Goal: Navigation & Orientation: Go to known website

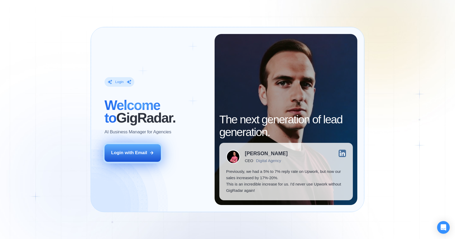
click at [144, 153] on div "Login with Email" at bounding box center [129, 152] width 36 height 6
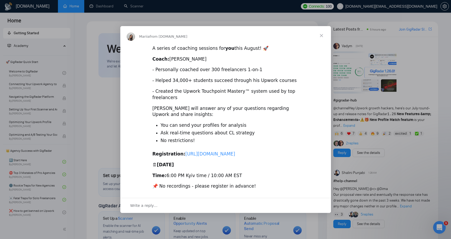
click at [235, 153] on link "[URL][DOMAIN_NAME]" at bounding box center [210, 153] width 50 height 5
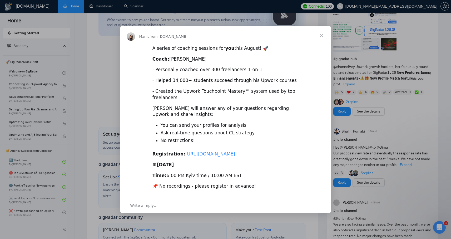
scroll to position [38, 0]
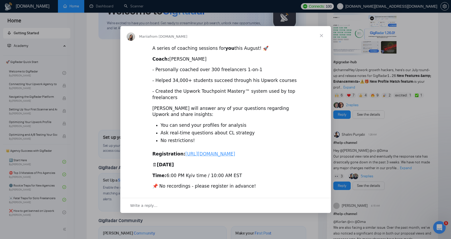
click at [321, 28] on span "Close" at bounding box center [321, 35] width 19 height 19
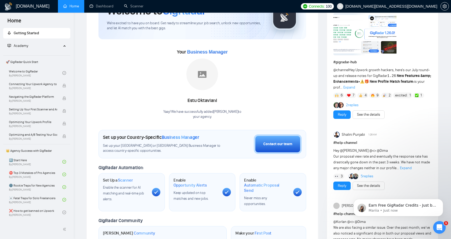
scroll to position [0, 0]
